Goal: Answer question/provide support: Share knowledge or assist other users

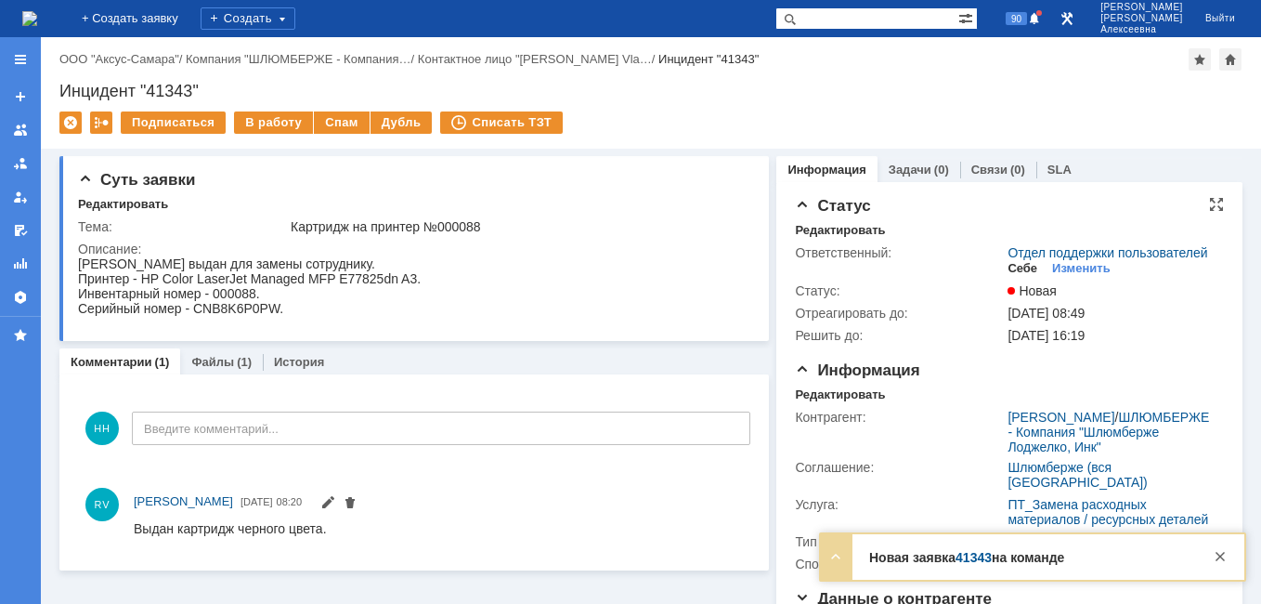
click at [1009, 276] on div "Себе" at bounding box center [1023, 268] width 30 height 15
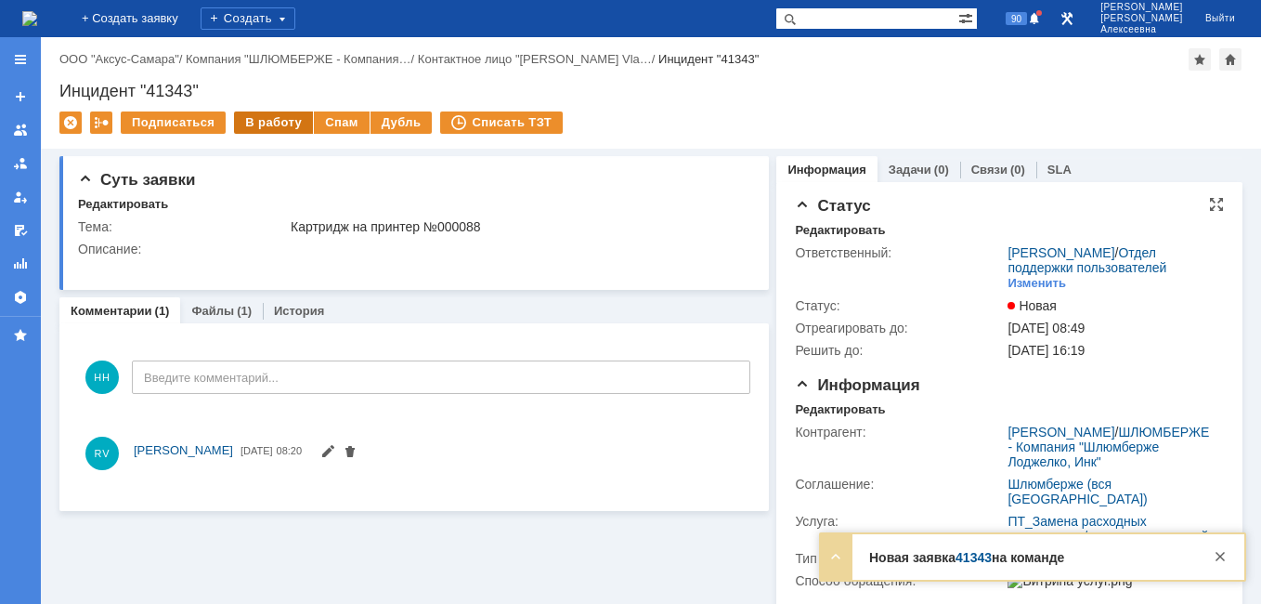
click at [252, 121] on div "В работу" at bounding box center [273, 122] width 79 height 22
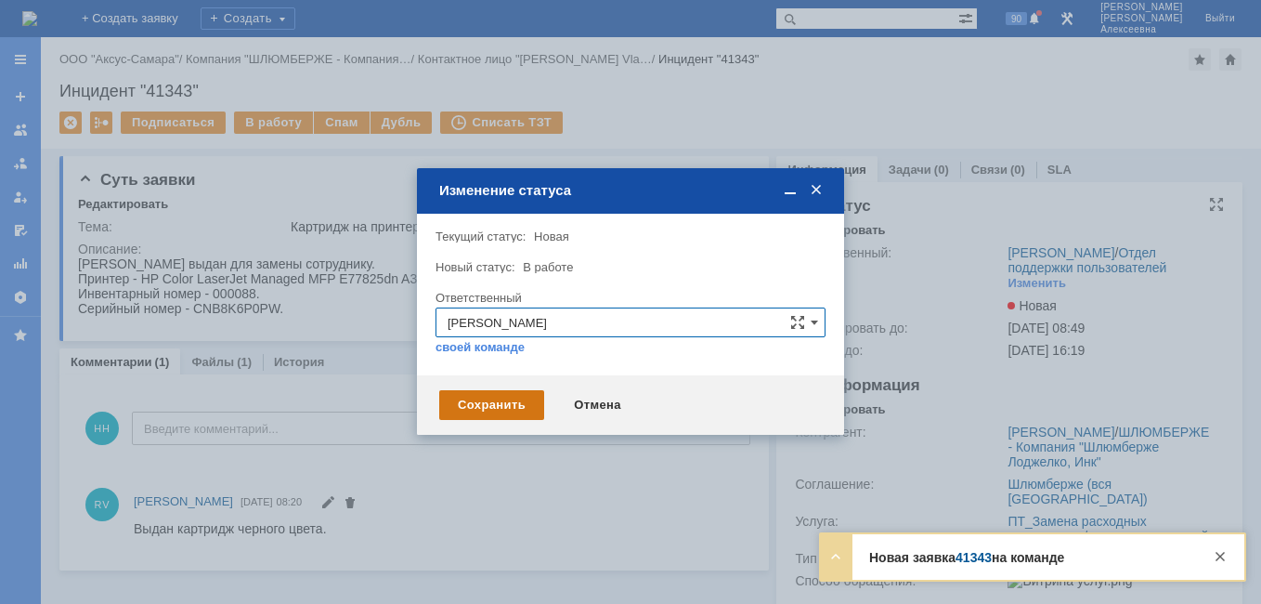
click at [512, 407] on div "Сохранить" at bounding box center [491, 405] width 105 height 30
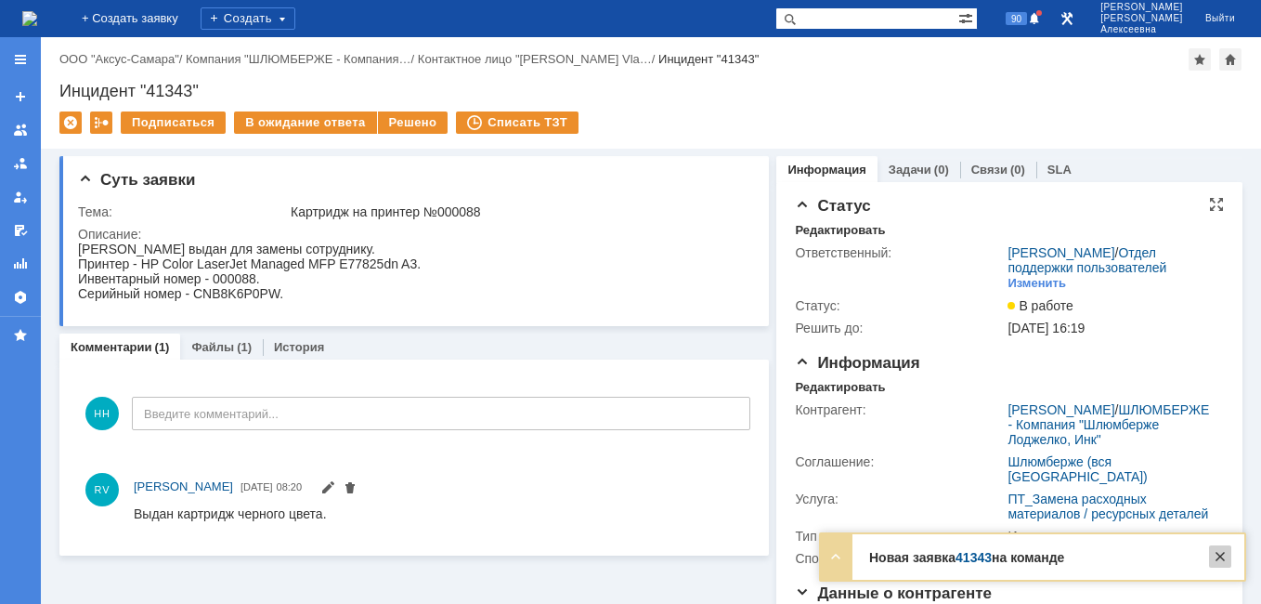
click at [1227, 558] on div at bounding box center [1220, 556] width 22 height 22
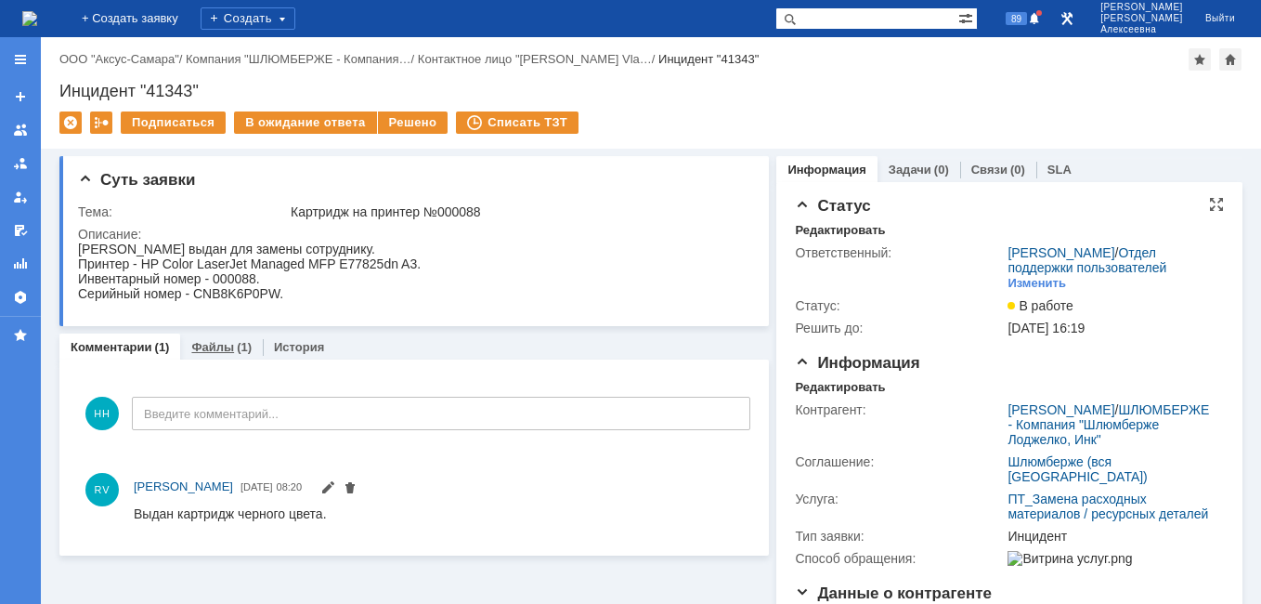
click at [206, 347] on link "Файлы" at bounding box center [212, 347] width 43 height 14
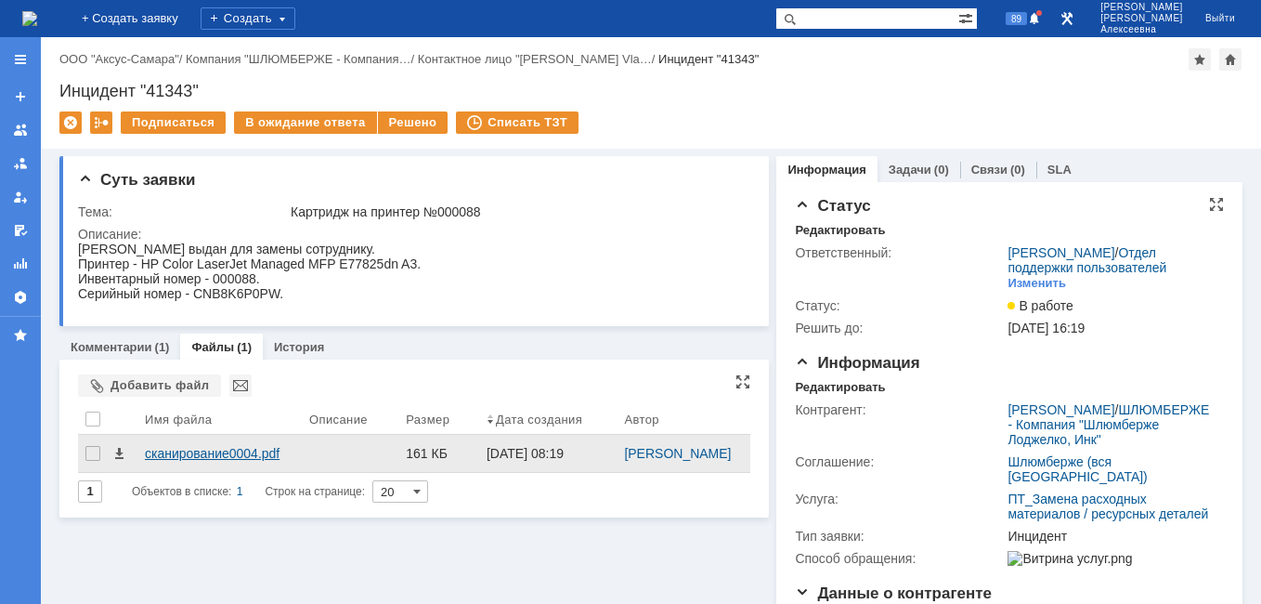
click at [208, 453] on div "сканирование0004.pdf" at bounding box center [220, 453] width 150 height 15
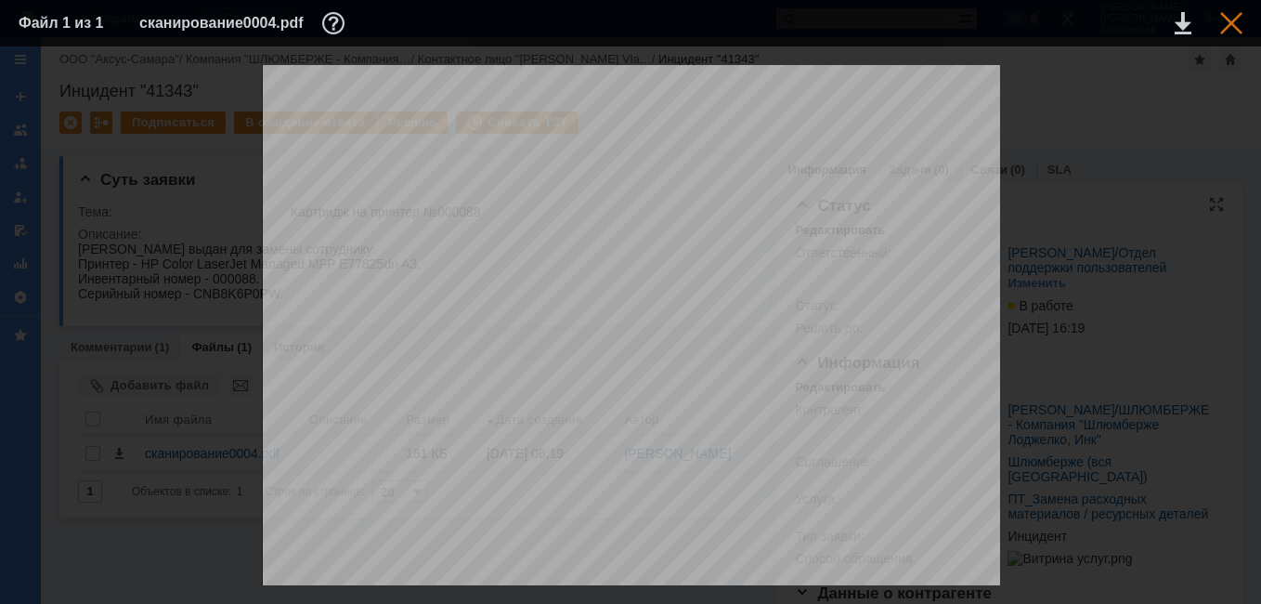
click at [1231, 22] on div at bounding box center [1231, 23] width 22 height 22
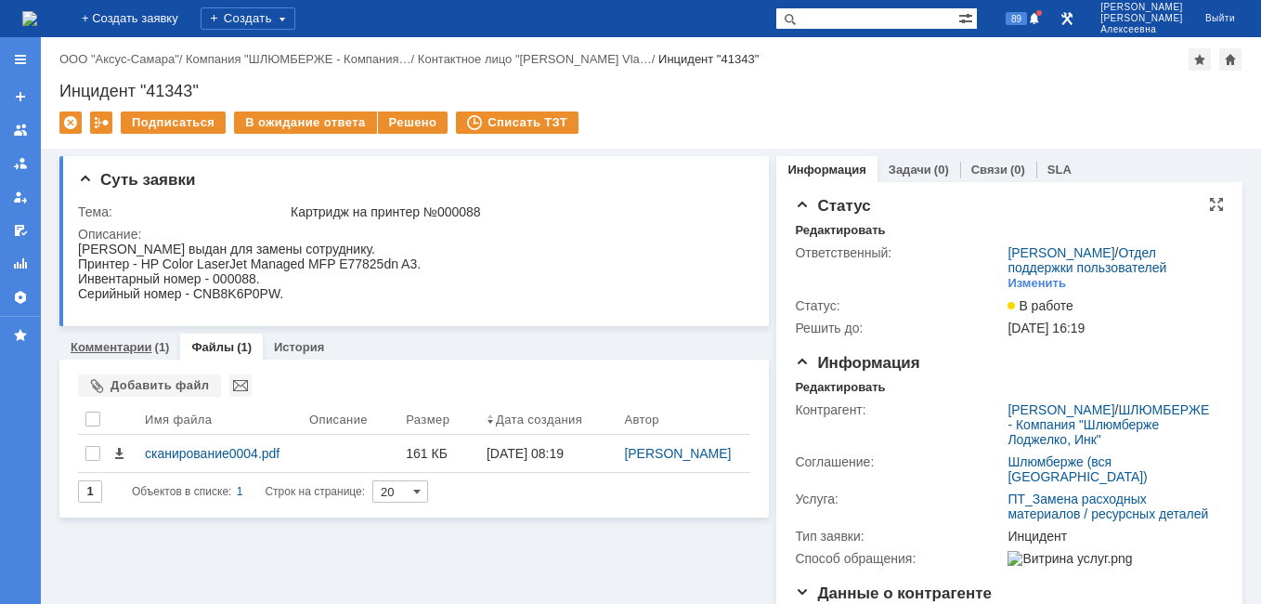
click at [102, 347] on link "Комментарии" at bounding box center [112, 347] width 82 height 14
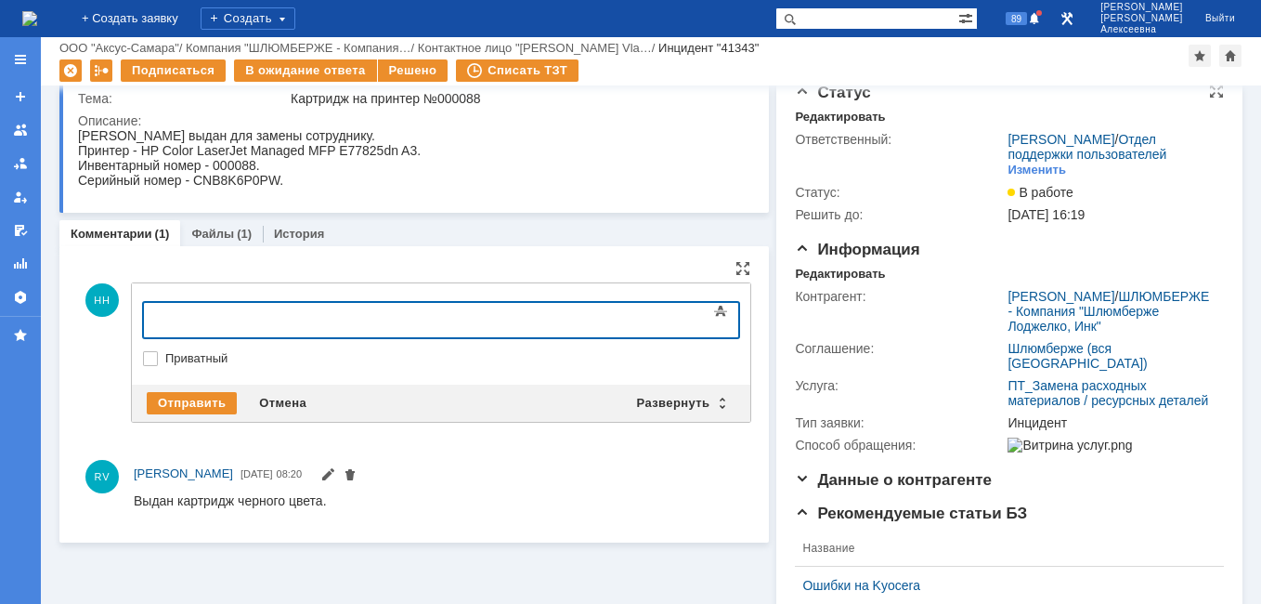
scroll to position [93, 0]
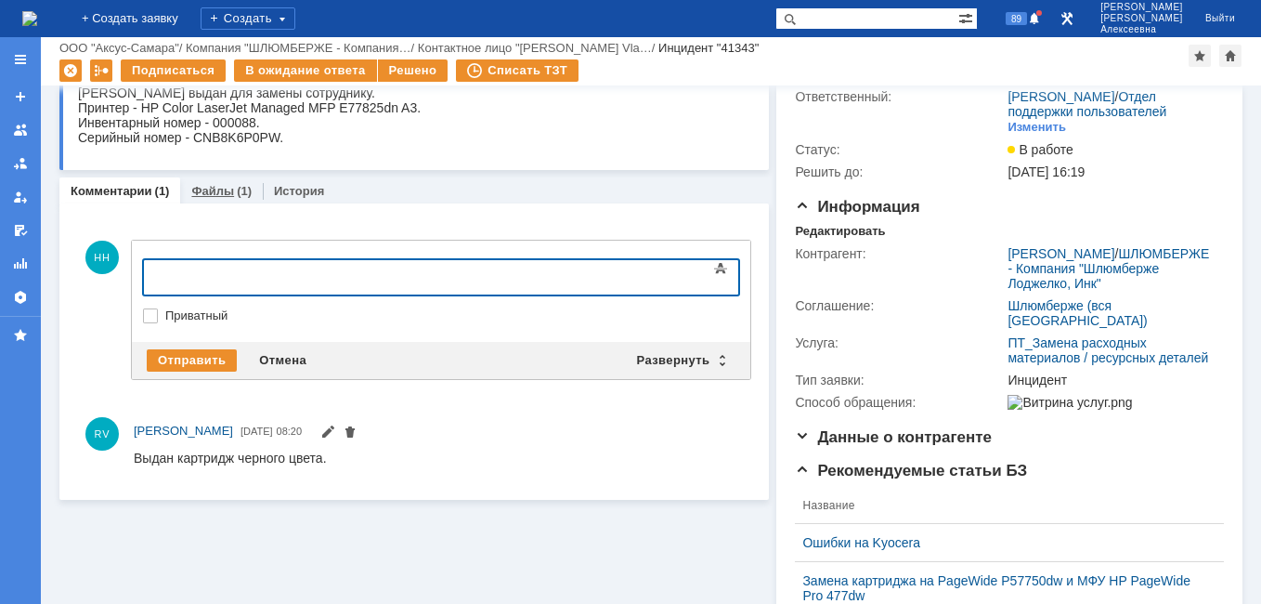
click at [214, 186] on link "Файлы" at bounding box center [212, 191] width 43 height 14
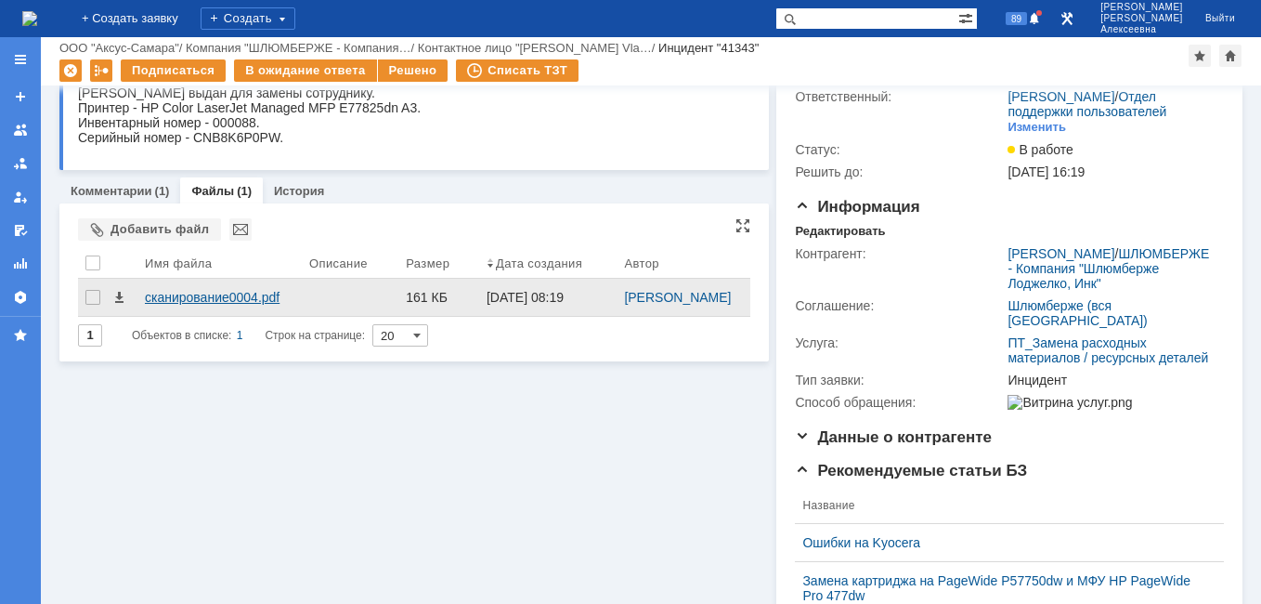
click at [190, 294] on div "сканирование0004.pdf" at bounding box center [220, 297] width 150 height 15
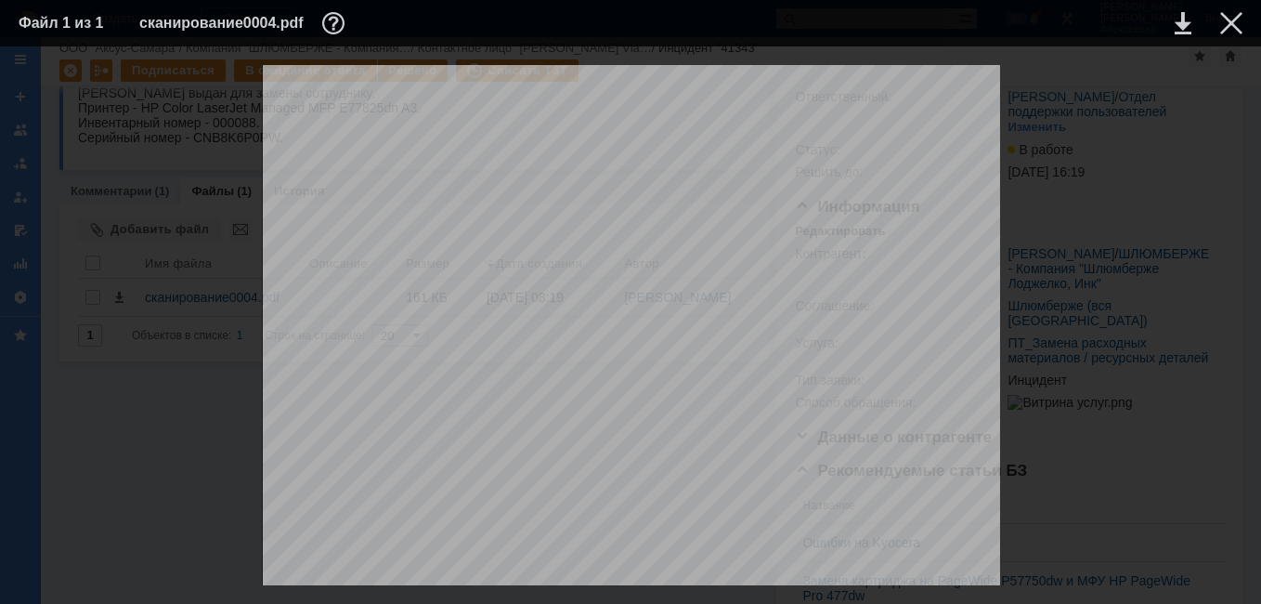
scroll to position [279, 0]
click at [1232, 24] on div at bounding box center [1231, 23] width 22 height 22
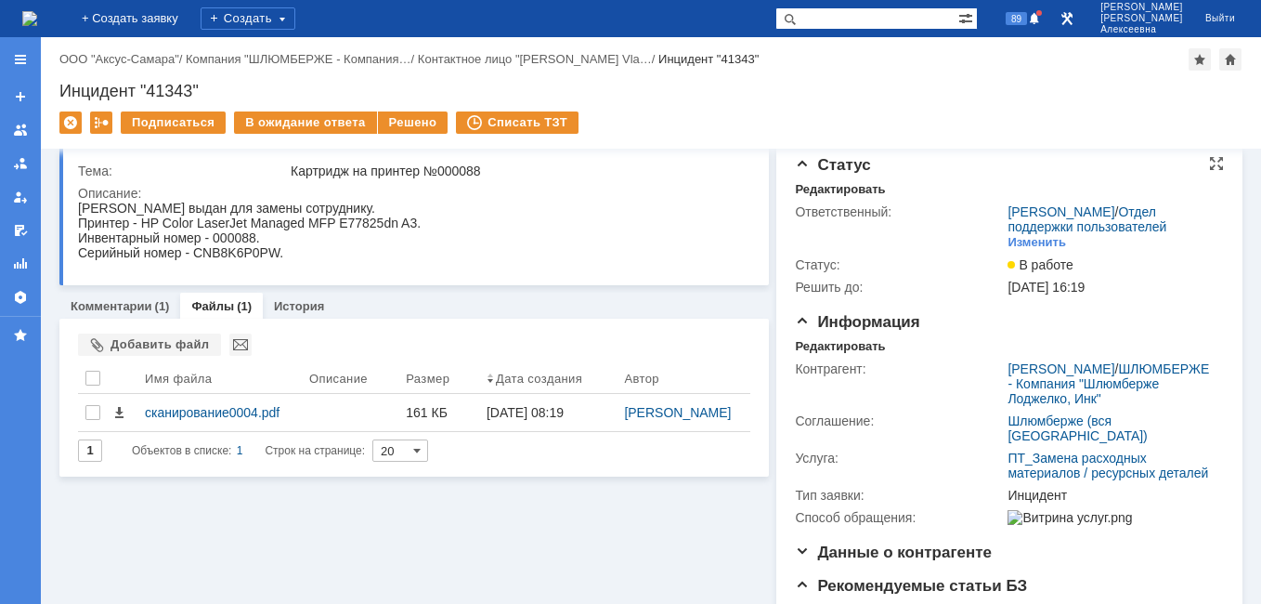
scroll to position [0, 0]
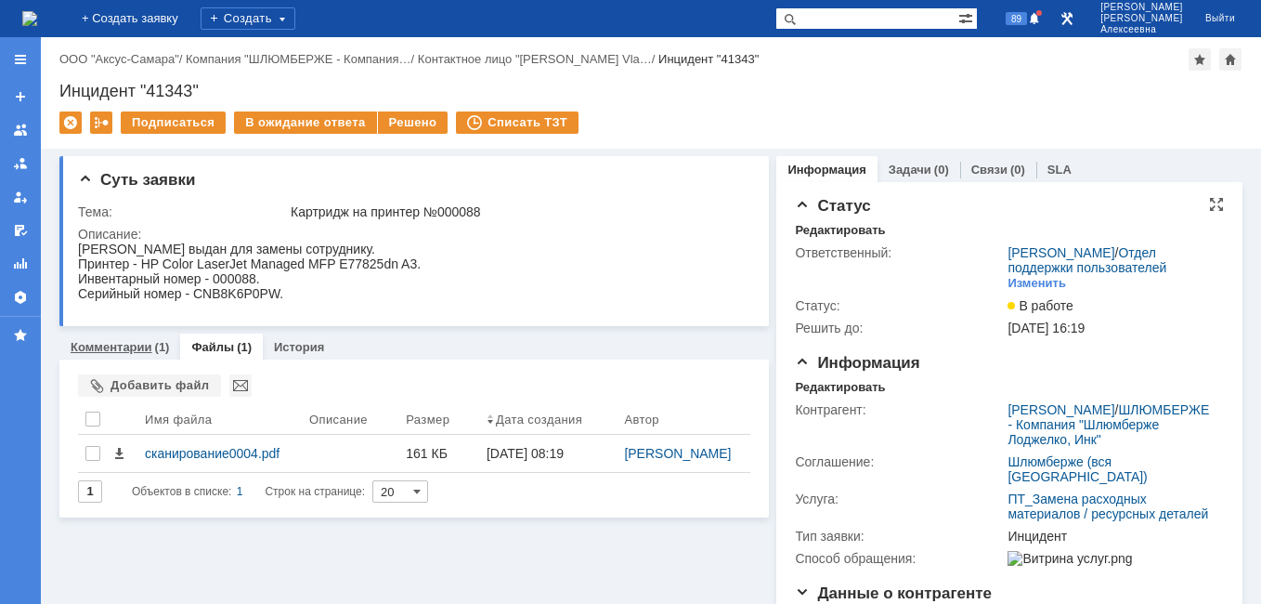
click at [128, 345] on link "Комментарии" at bounding box center [112, 347] width 82 height 14
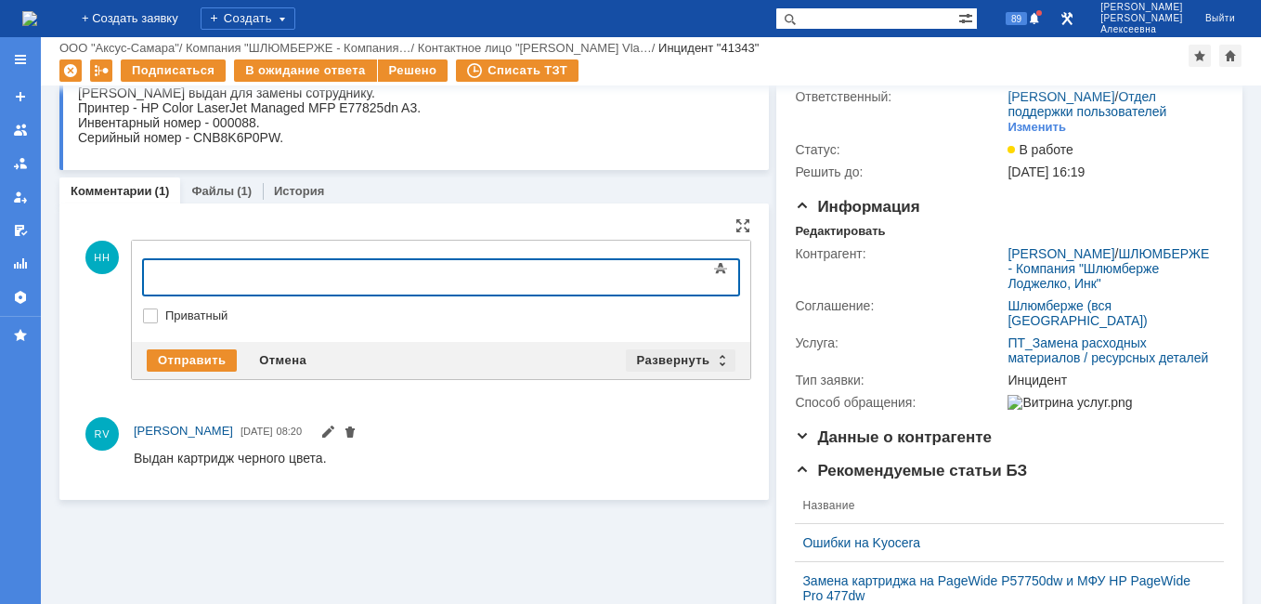
click at [715, 357] on div "Развернуть" at bounding box center [681, 360] width 111 height 22
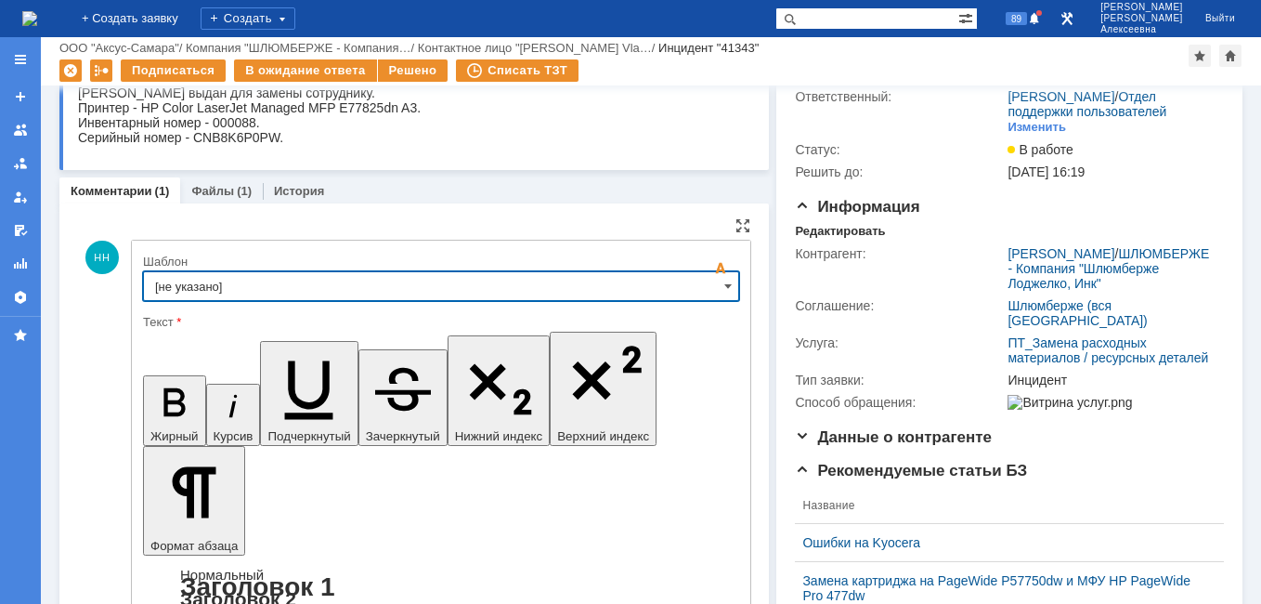
click at [706, 296] on input "[не указано]" at bounding box center [441, 286] width 596 height 30
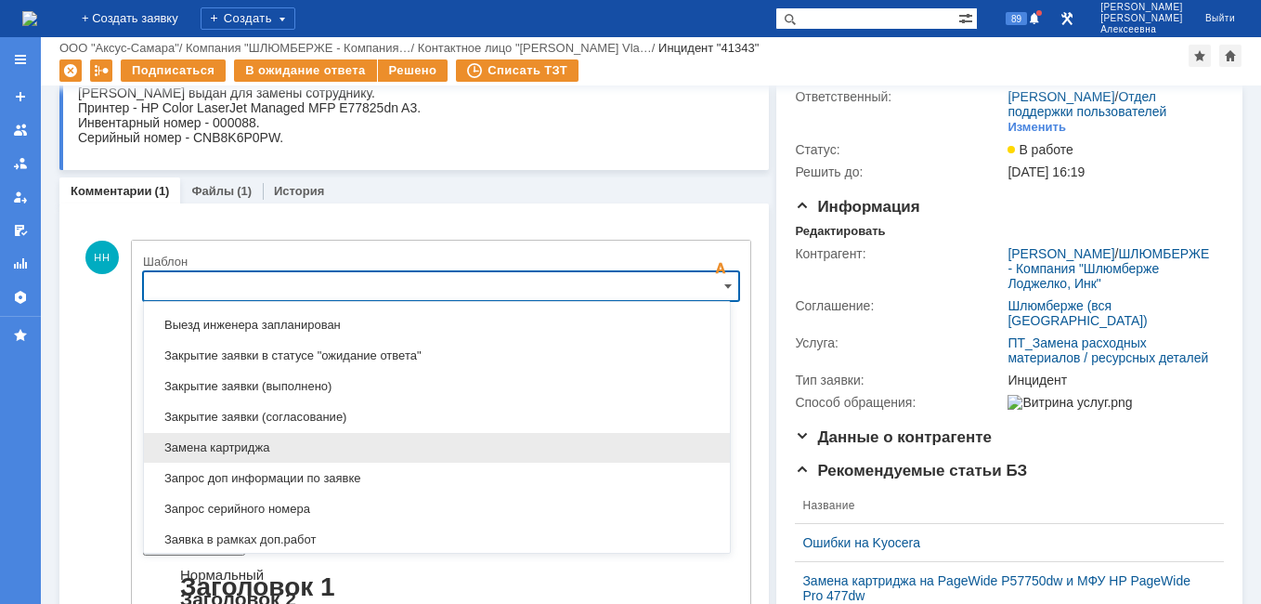
scroll to position [917, 0]
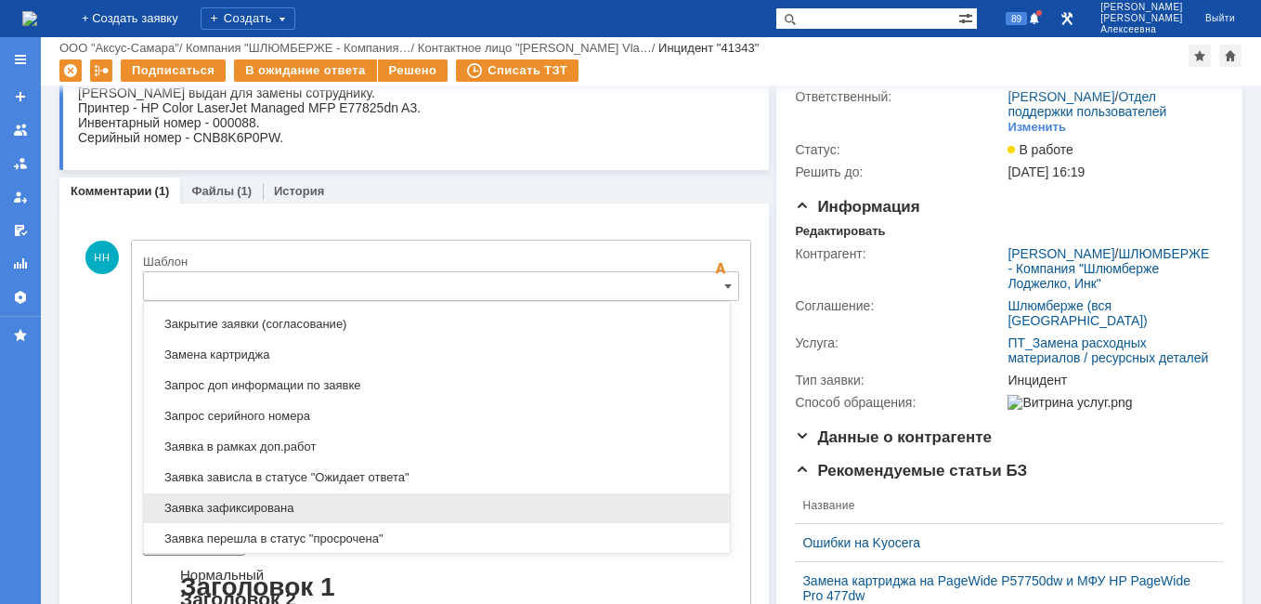
click at [255, 502] on span "Заявка зафиксирована" at bounding box center [437, 508] width 564 height 15
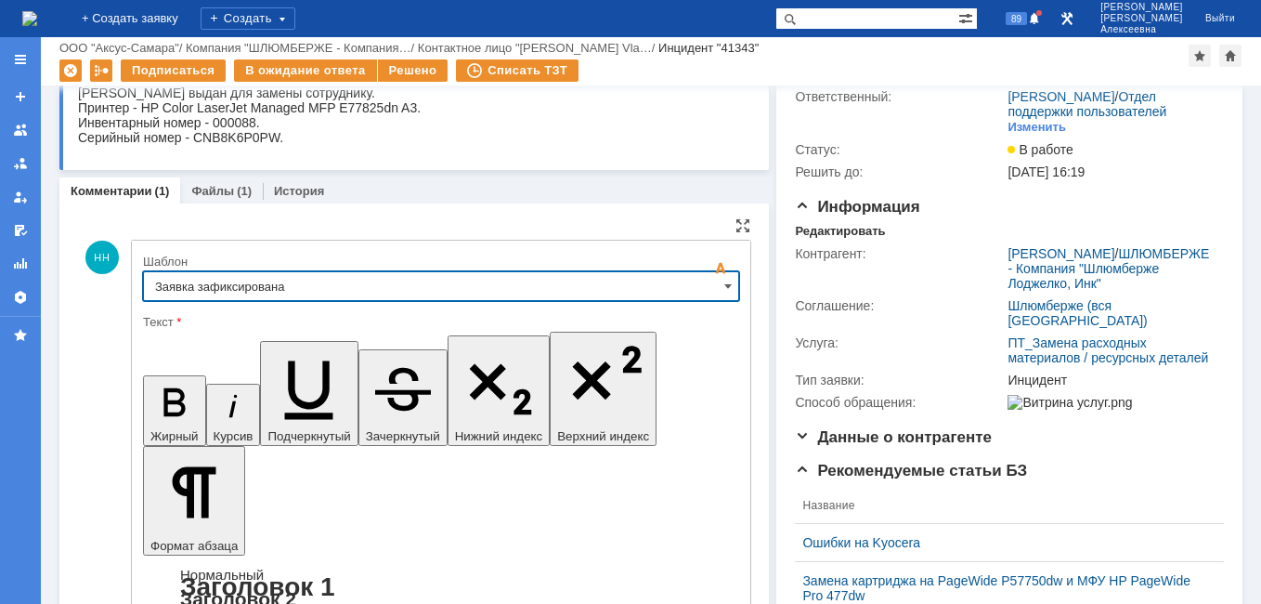
type input "Заявка зафиксирована"
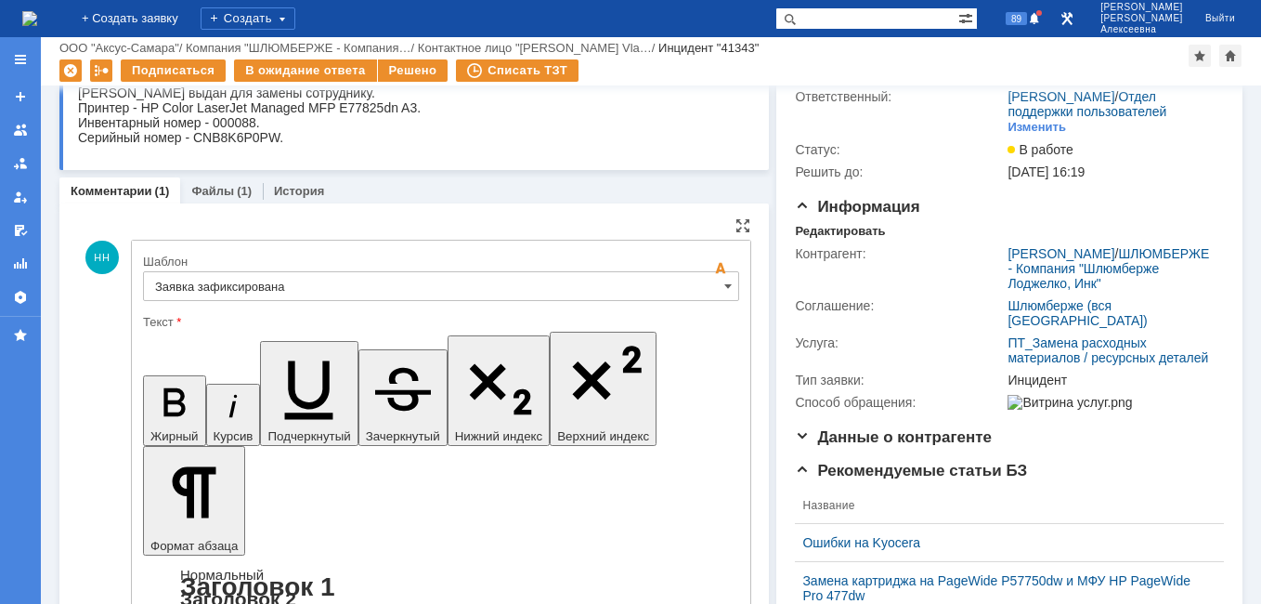
drag, startPoint x: 438, startPoint y: 4606, endPoint x: 176, endPoint y: 4606, distance: 262.8
drag, startPoint x: 170, startPoint y: 4580, endPoint x: 181, endPoint y: 4590, distance: 15.1
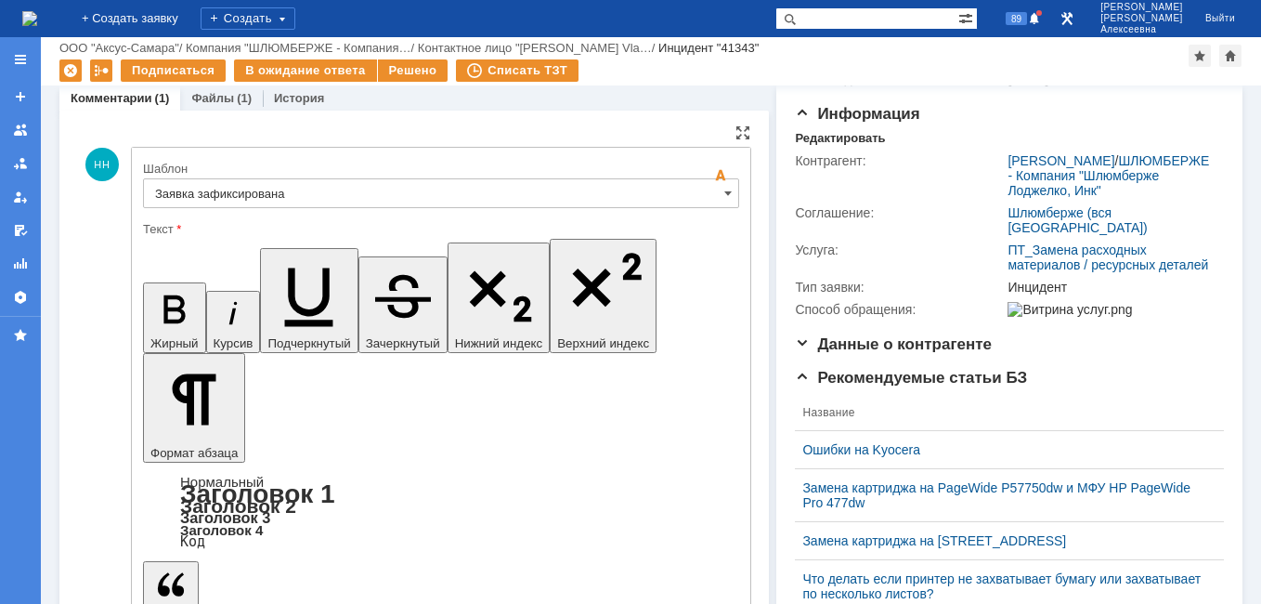
scroll to position [371, 0]
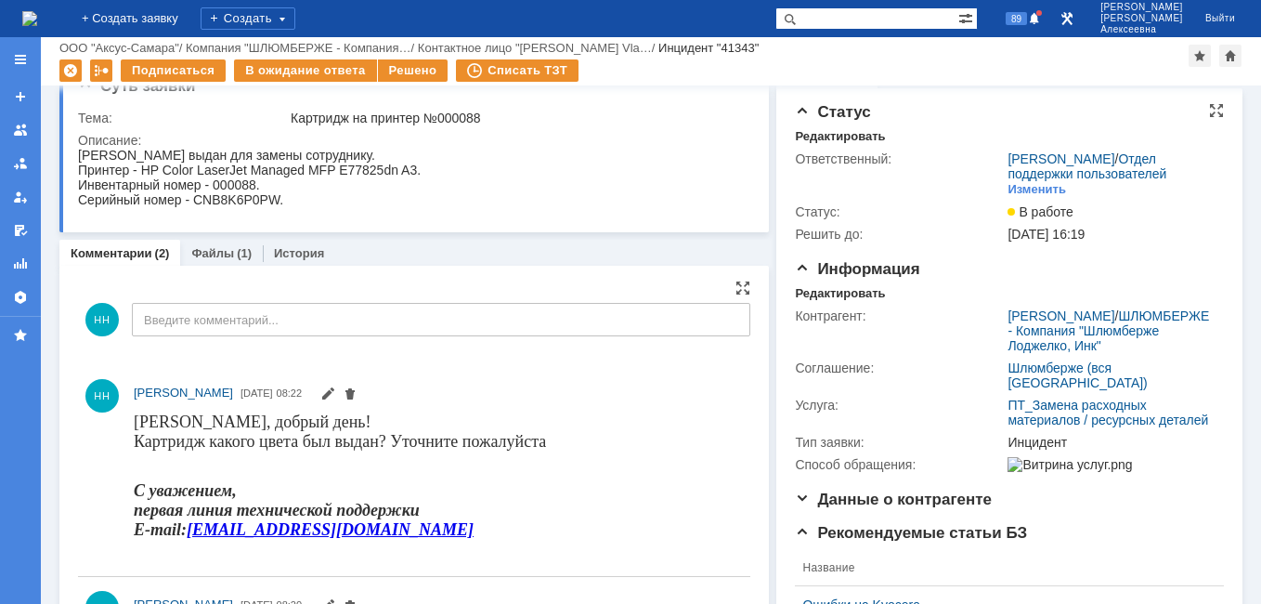
scroll to position [0, 0]
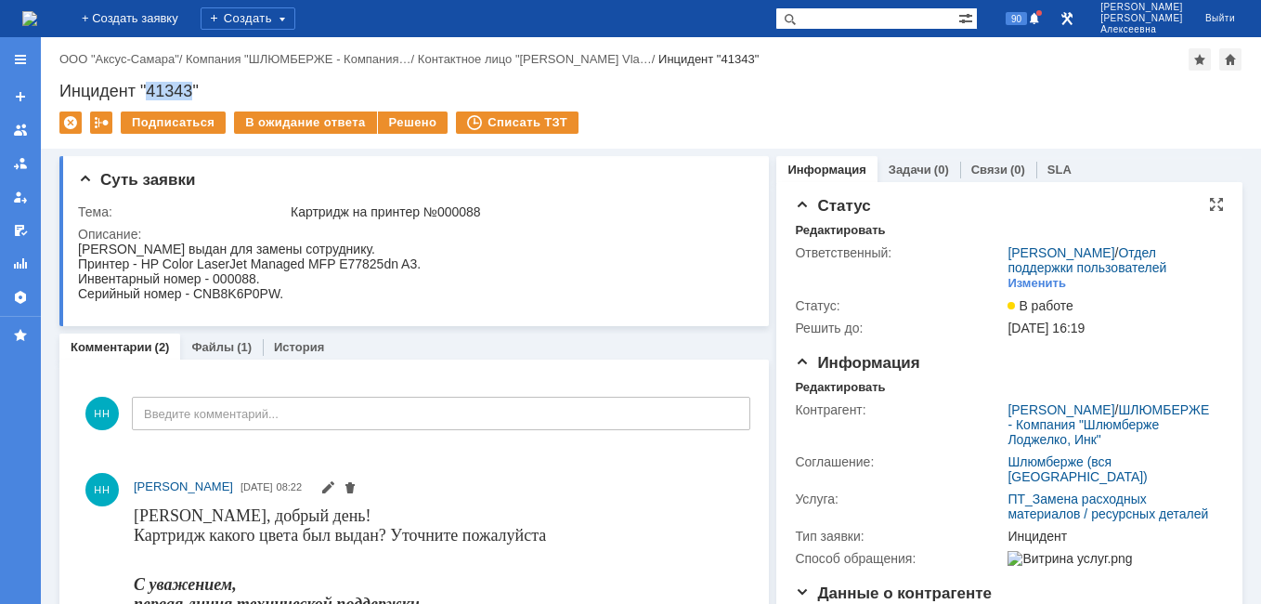
drag, startPoint x: 194, startPoint y: 93, endPoint x: 149, endPoint y: 87, distance: 45.8
click at [149, 87] on div "Инцидент "41343"" at bounding box center [650, 91] width 1183 height 19
copy div "41343"
drag, startPoint x: 478, startPoint y: 208, endPoint x: 458, endPoint y: 206, distance: 20.5
click at [458, 206] on div "Картридж на принтер №000088" at bounding box center [517, 211] width 453 height 15
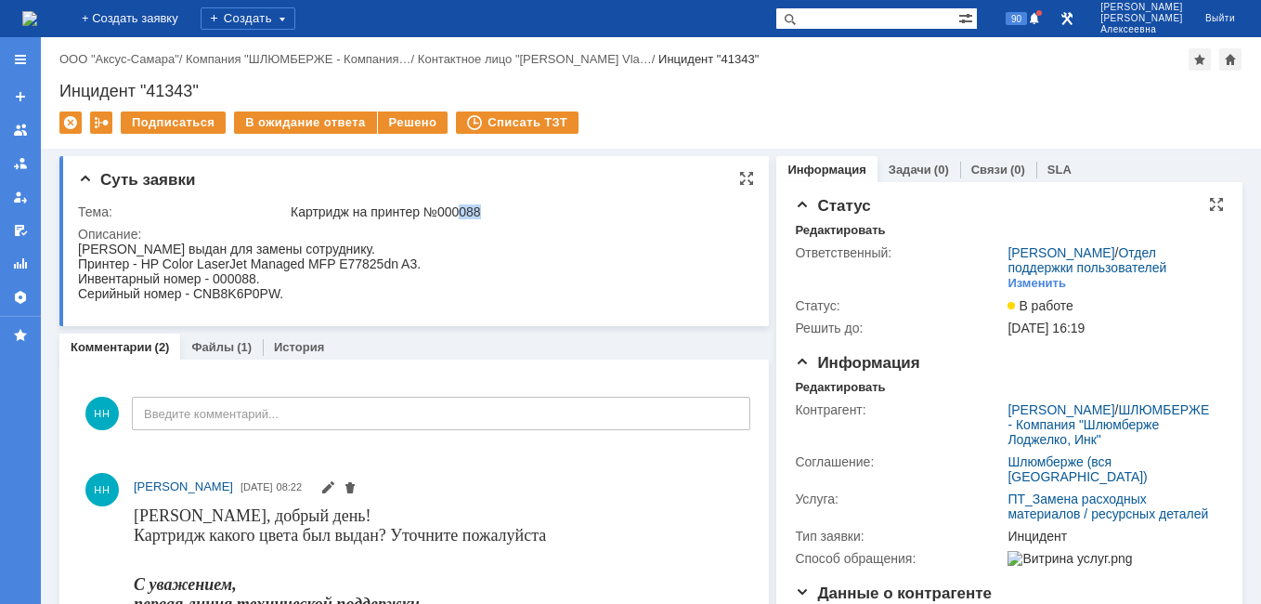
drag, startPoint x: 458, startPoint y: 206, endPoint x: 500, endPoint y: 214, distance: 42.4
click at [500, 214] on div "Картридж на принтер №000088" at bounding box center [517, 211] width 453 height 15
drag, startPoint x: 484, startPoint y: 212, endPoint x: 456, endPoint y: 207, distance: 28.2
click at [456, 207] on div "Картридж на принтер №000088" at bounding box center [517, 211] width 453 height 15
copy div "0088"
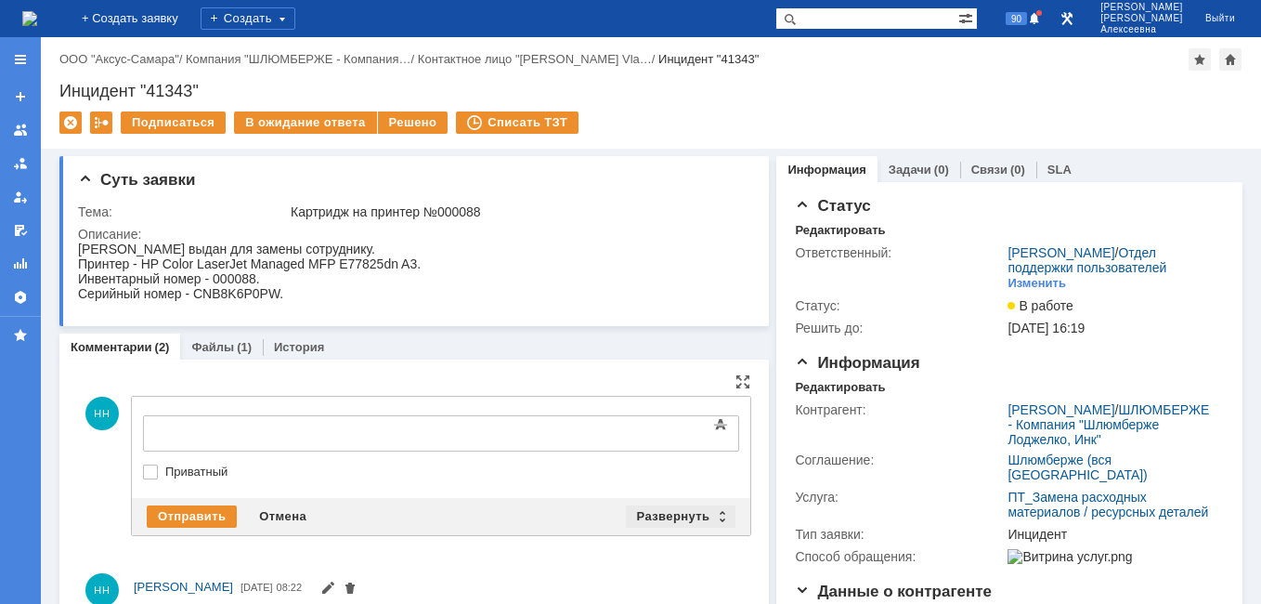
click at [710, 509] on div "Развернуть" at bounding box center [681, 516] width 111 height 22
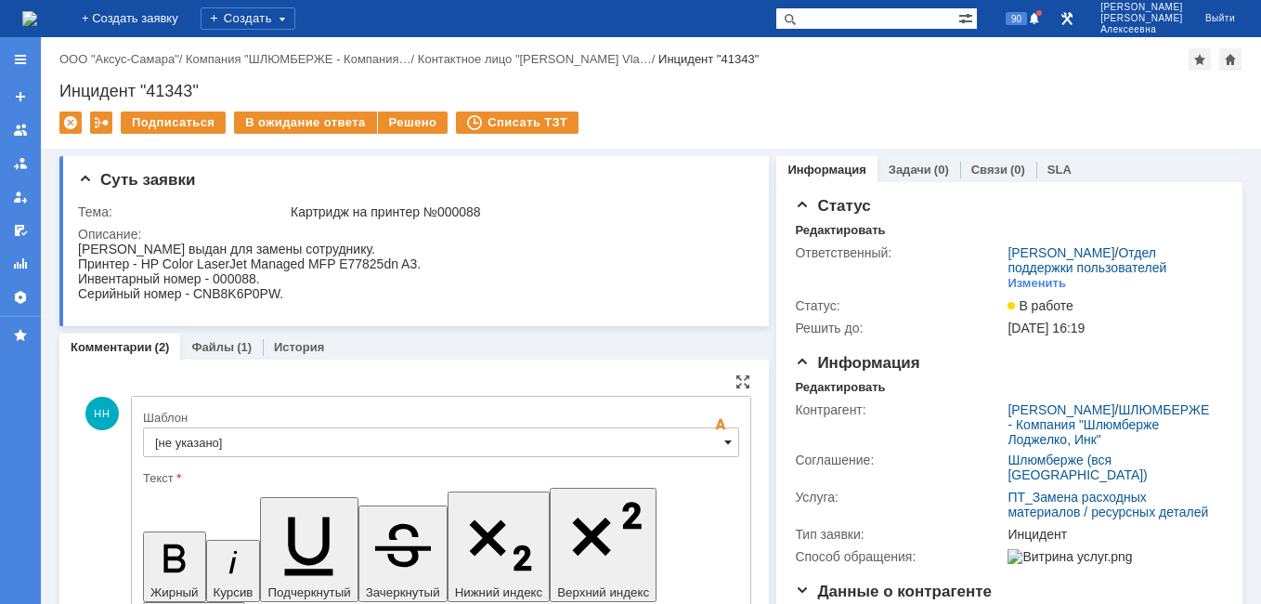
click at [724, 442] on span at bounding box center [727, 442] width 7 height 15
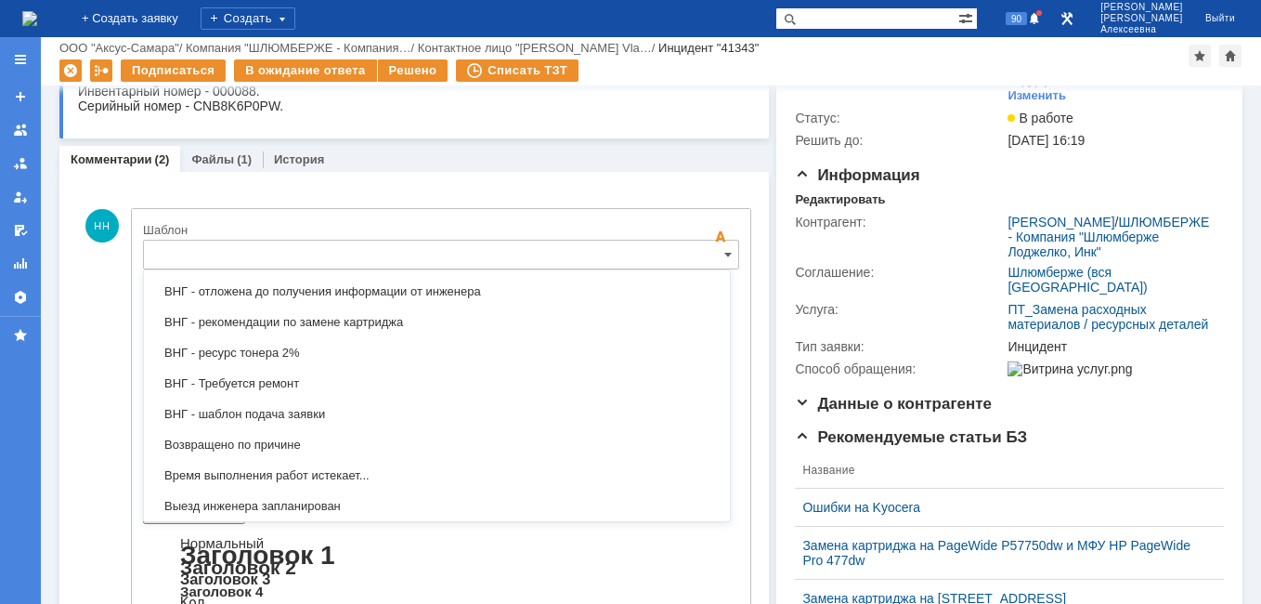
scroll to position [731, 0]
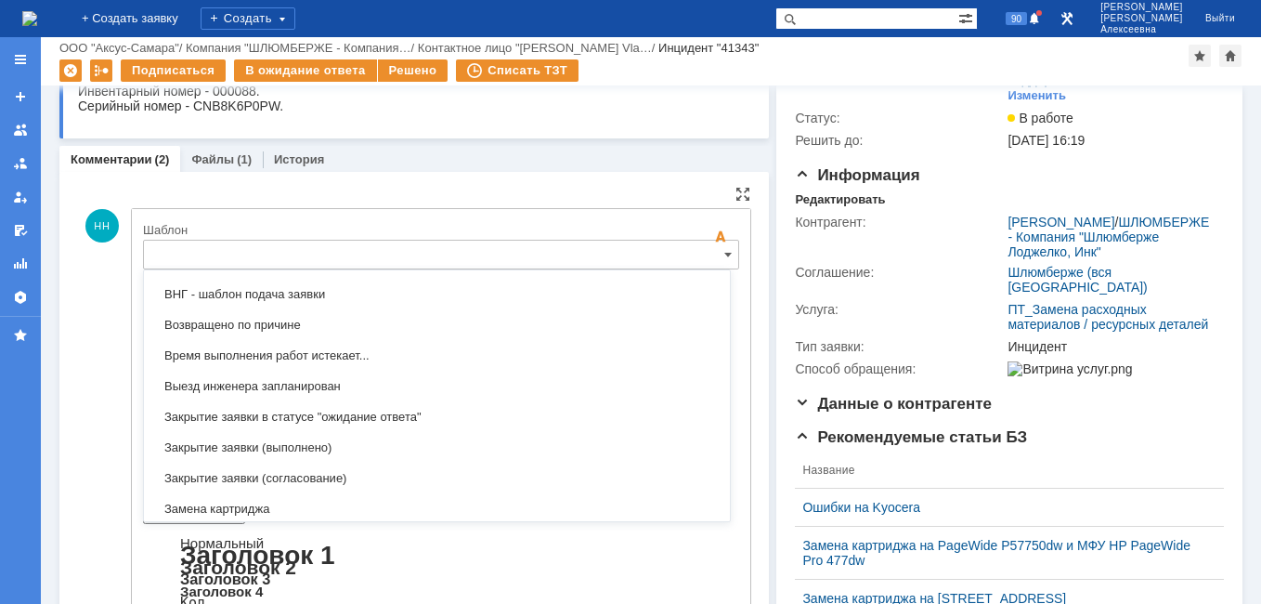
click at [256, 497] on div "Замена картриджа" at bounding box center [437, 509] width 586 height 30
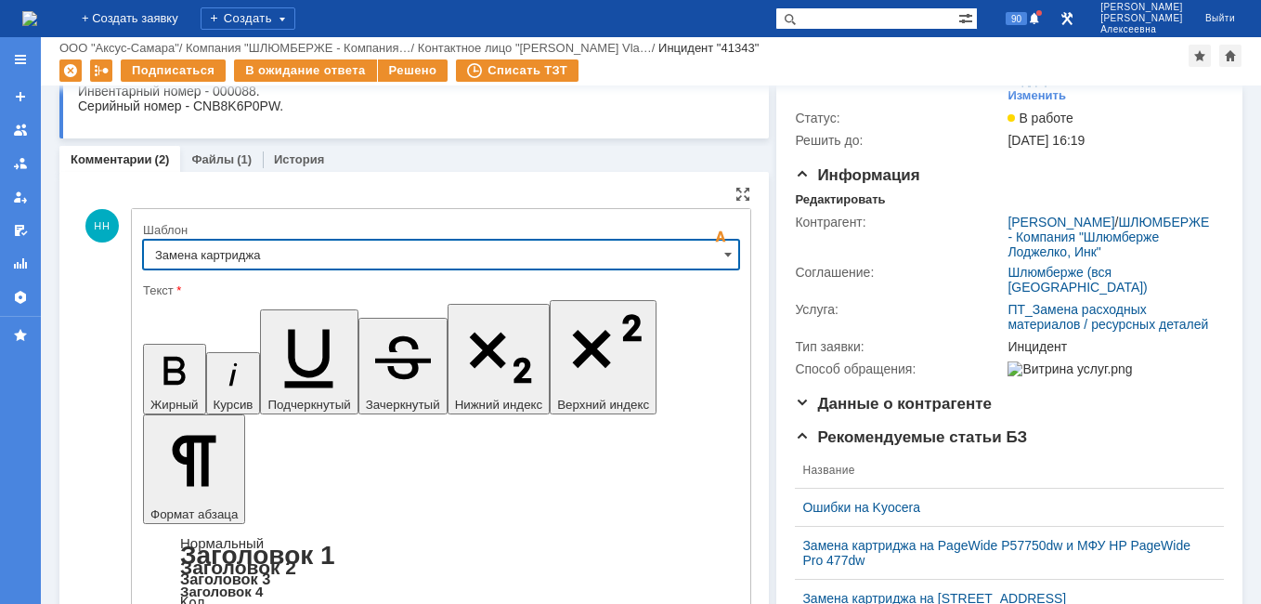
type input "Замена картриджа"
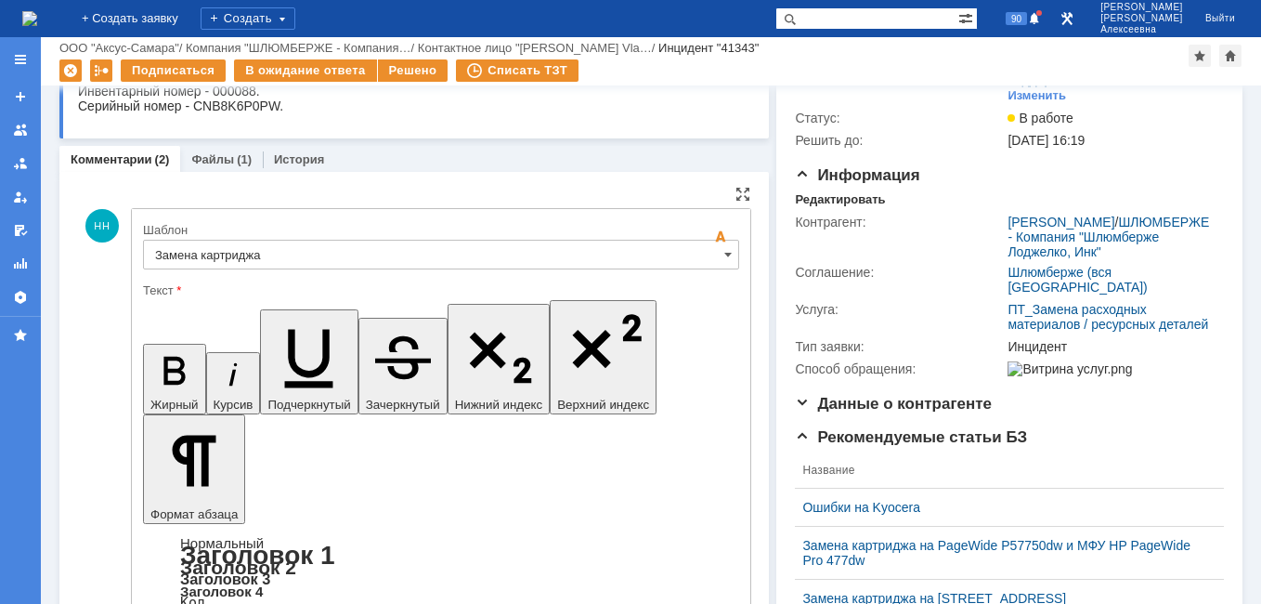
drag, startPoint x: 655, startPoint y: 4593, endPoint x: 295, endPoint y: 4559, distance: 361.0
drag, startPoint x: 450, startPoint y: 4569, endPoint x: 150, endPoint y: 4568, distance: 299.1
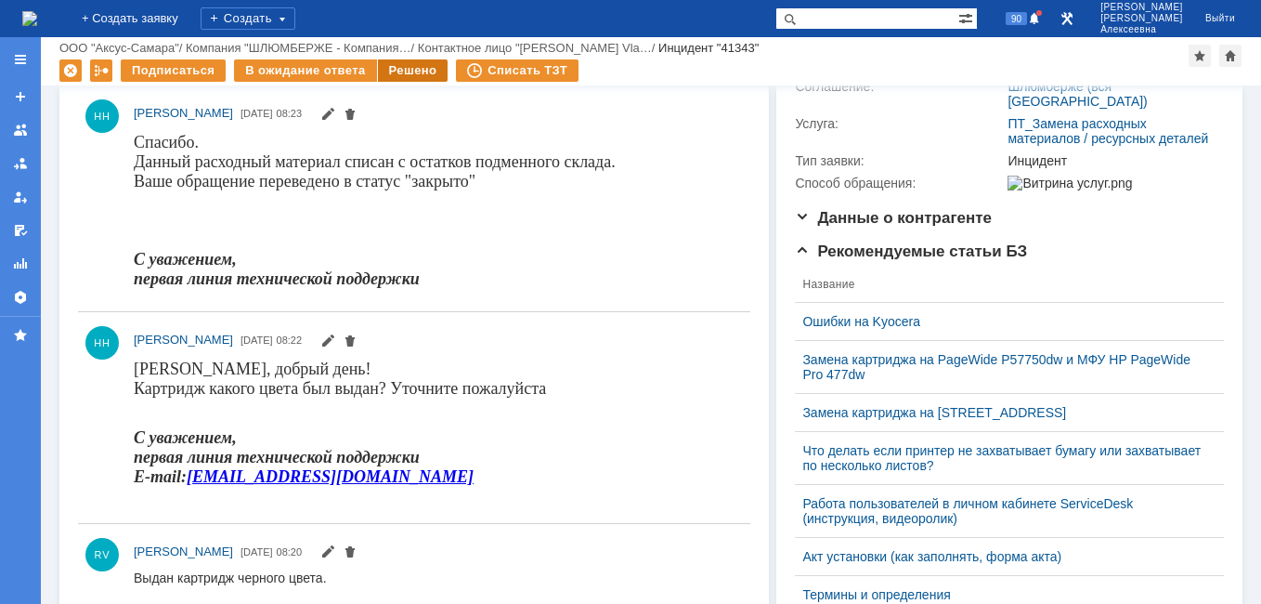
scroll to position [0, 0]
click at [404, 65] on div "Решено" at bounding box center [413, 70] width 71 height 22
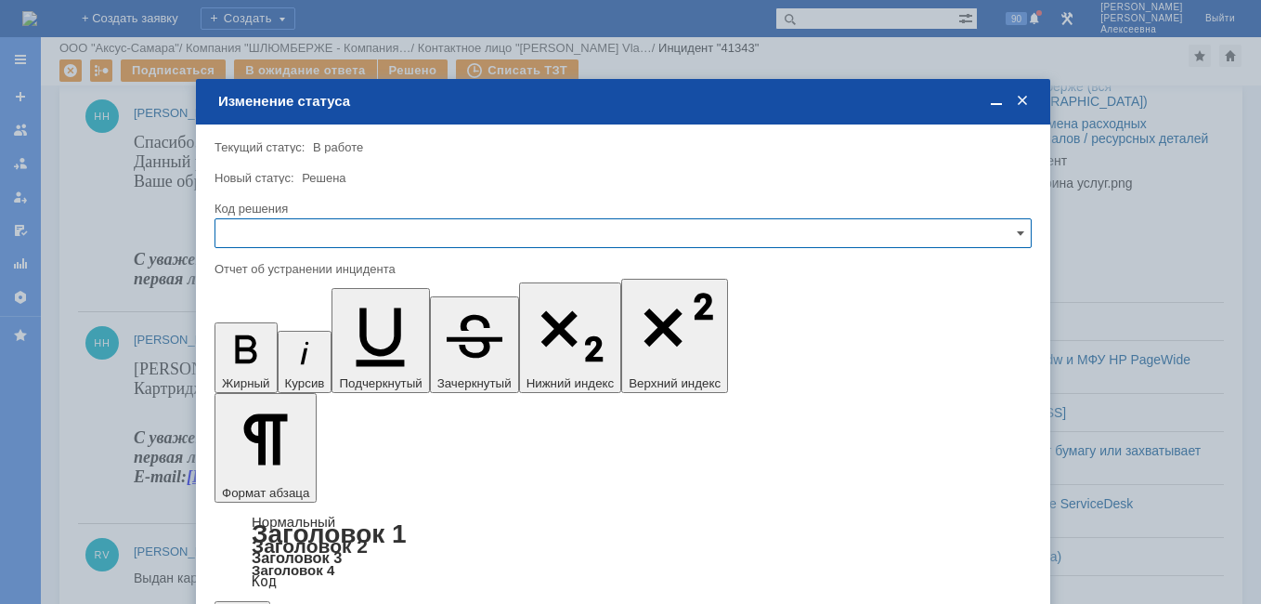
click at [1003, 232] on input "text" at bounding box center [623, 233] width 817 height 30
click at [273, 356] on span "Решено" at bounding box center [623, 359] width 793 height 15
type input "Решено"
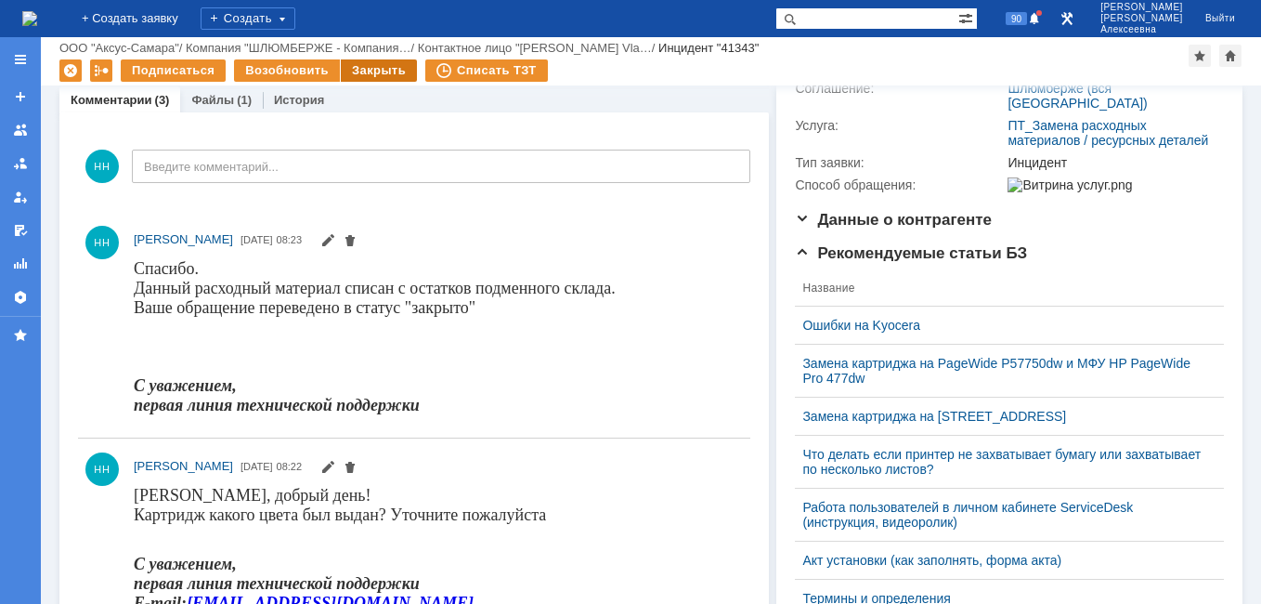
click at [370, 73] on div "Закрыть" at bounding box center [379, 70] width 76 height 22
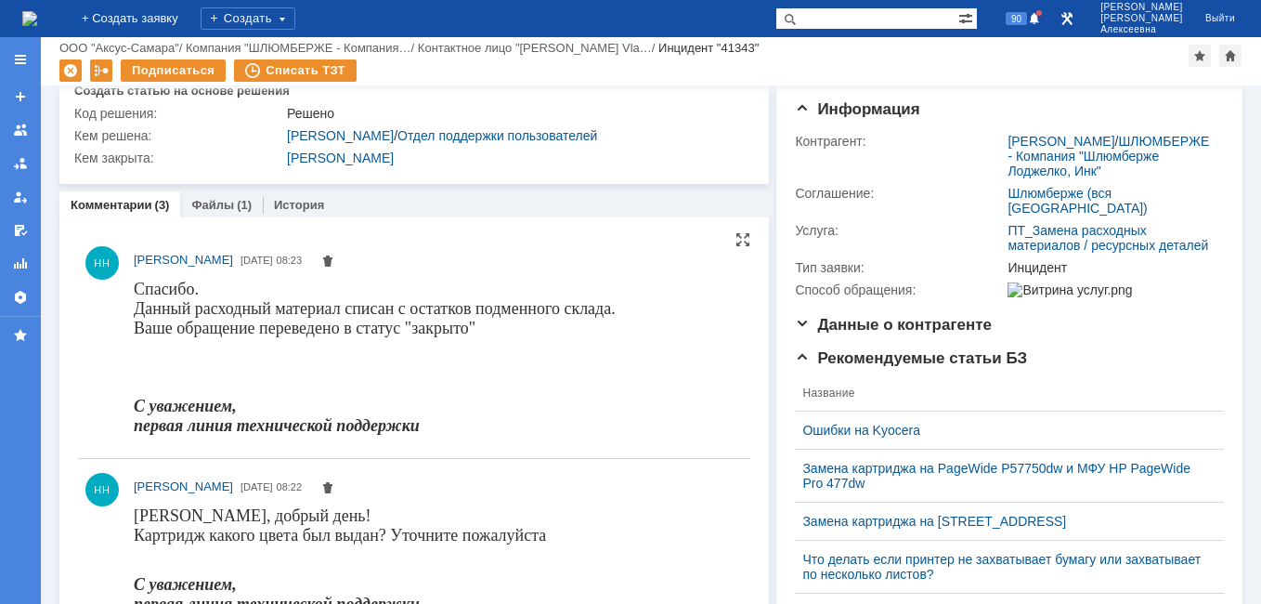
scroll to position [217, 0]
